Goal: Ask a question

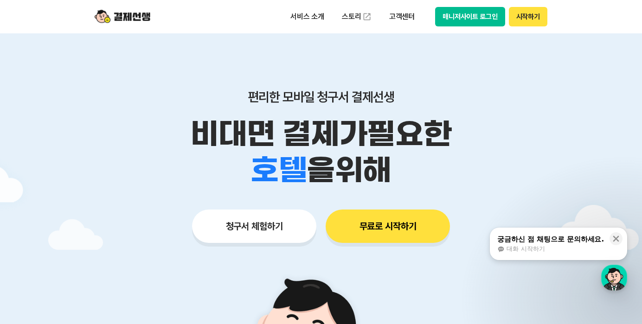
click at [534, 27] on div "서비스 소개 스토리 고객센터 매니저사이트 로그인 시작하기" at bounding box center [321, 16] width 475 height 33
click at [534, 17] on button "시작하기" at bounding box center [528, 16] width 39 height 19
click at [589, 243] on div "궁금하신 점 채팅으로 문의하세요." at bounding box center [551, 239] width 107 height 9
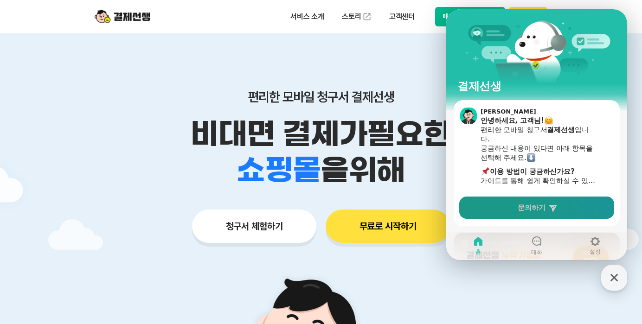
click at [559, 203] on link "문의하기" at bounding box center [537, 208] width 155 height 22
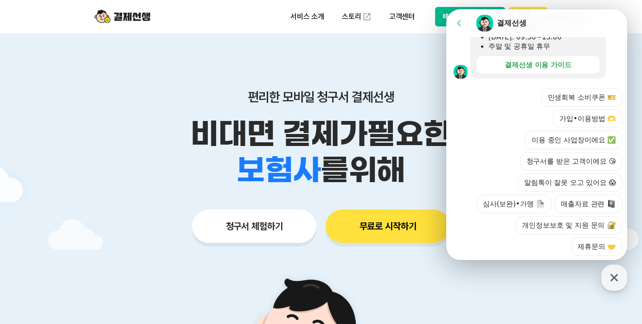
scroll to position [348, 0]
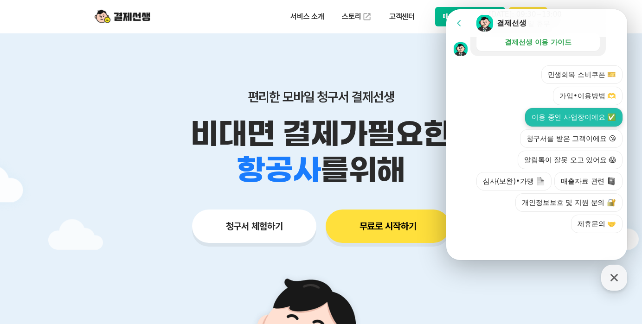
click at [577, 120] on button "이용 중인 사업장이에요 ✅" at bounding box center [573, 117] width 97 height 19
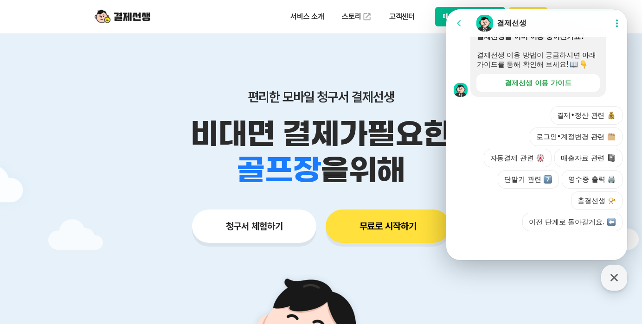
scroll to position [429, 0]
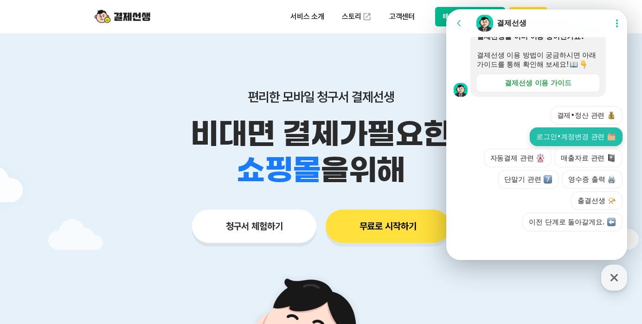
click at [582, 146] on button "로그인•계정변경 관련" at bounding box center [576, 137] width 93 height 19
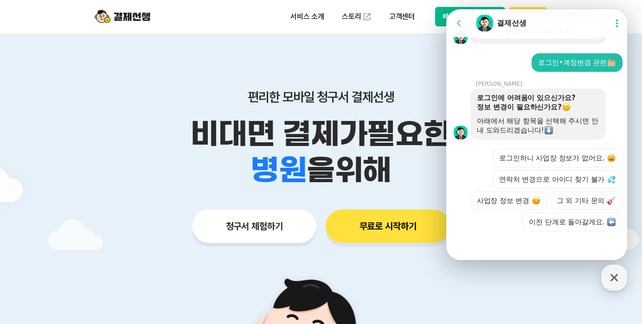
scroll to position [522, 0]
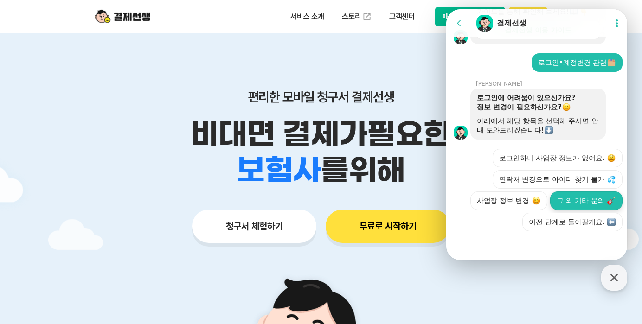
click at [590, 204] on button "그 외 기타 문의" at bounding box center [587, 201] width 72 height 19
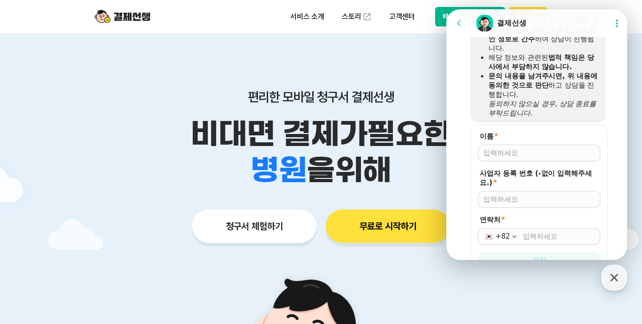
scroll to position [706, 0]
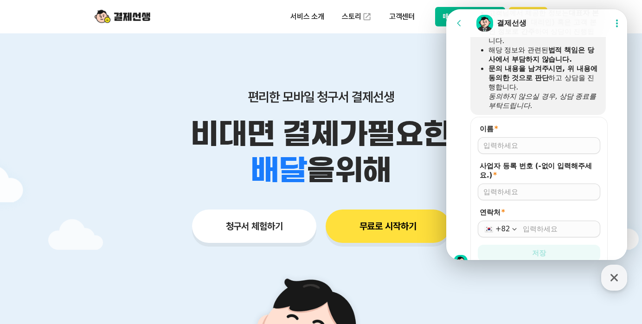
click at [521, 150] on input "이름 *" at bounding box center [539, 145] width 111 height 9
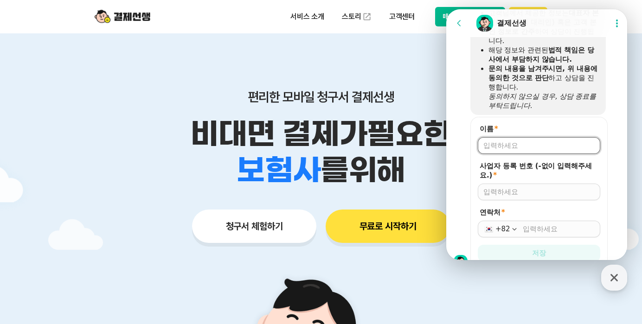
type input "오혜정"
click at [529, 197] on input "사업자 등록 번호 (-없이 입력해주세요.) *" at bounding box center [539, 192] width 111 height 9
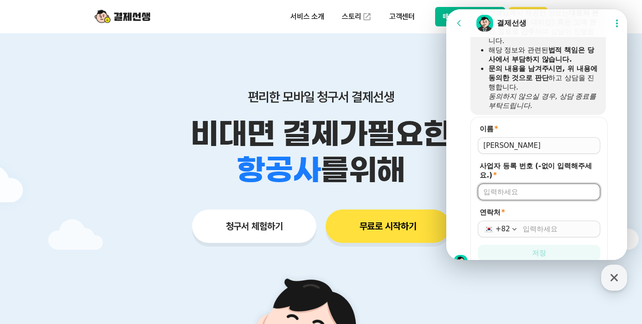
type input "010-9975-0678"
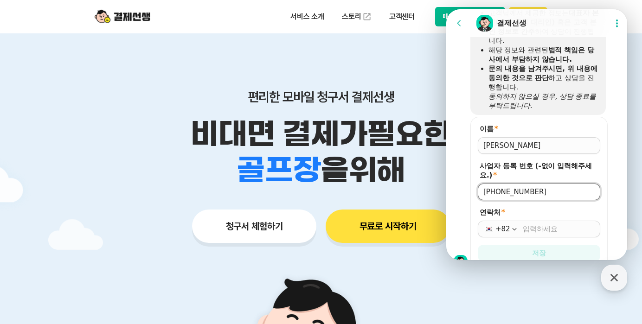
click at [543, 234] on input "연락처 *" at bounding box center [559, 229] width 72 height 9
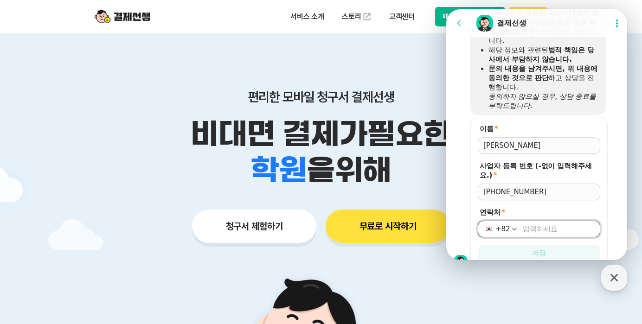
click at [406, 82] on div "편리한 모바일 청구서 결제선생 비대면 결제가 필요한 학원 공부방 호텔 쇼핑몰 병원 배달 보험사 항공사 골프장 을 위해 청구서 체험하기 무료로 …" at bounding box center [321, 147] width 475 height 229
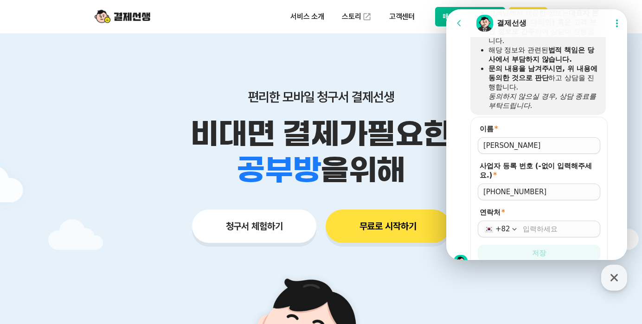
click at [460, 26] on icon at bounding box center [459, 23] width 4 height 6
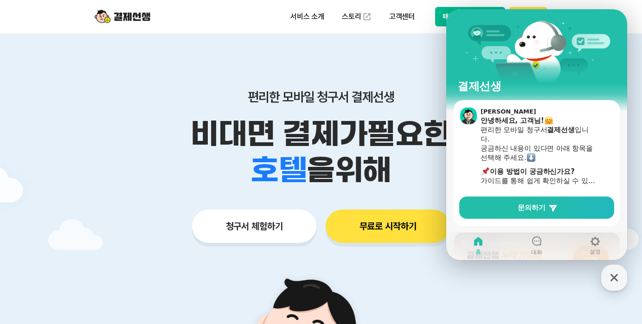
click at [633, 76] on div at bounding box center [321, 278] width 642 height 490
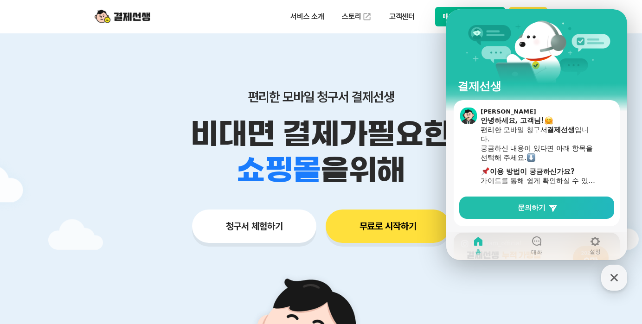
click at [395, 68] on div "편리한 모바일 청구서 결제선생 비대면 결제가 필요한 학원 공부방 호텔 쇼핑몰 병원 배달 보험사 항공사 골프장 을 위해 청구서 체험하기 무료로 …" at bounding box center [321, 147] width 475 height 229
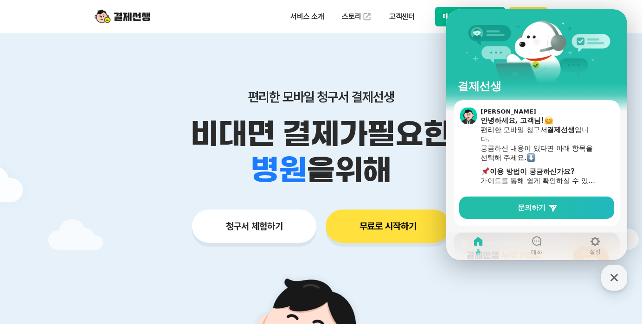
click at [480, 246] on icon at bounding box center [478, 241] width 8 height 9
click at [476, 241] on icon at bounding box center [478, 241] width 8 height 9
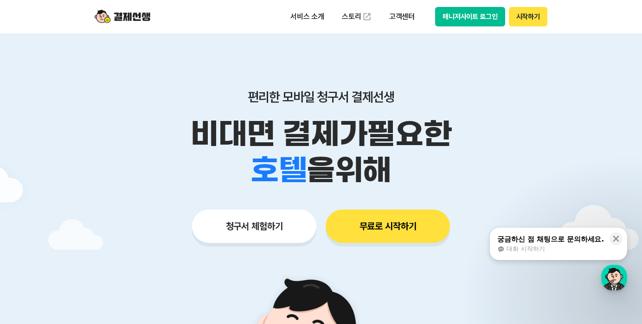
click at [429, 227] on button "무료로 시작하기" at bounding box center [388, 226] width 124 height 33
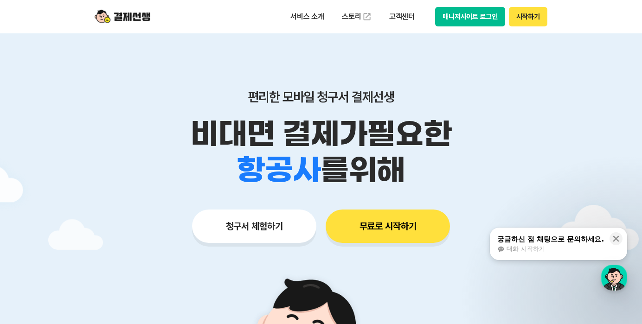
click at [539, 21] on button "시작하기" at bounding box center [528, 16] width 39 height 19
click at [469, 20] on button "매니저사이트 로그인" at bounding box center [470, 16] width 70 height 19
